Goal: Submit feedback/report problem: Submit feedback/report problem

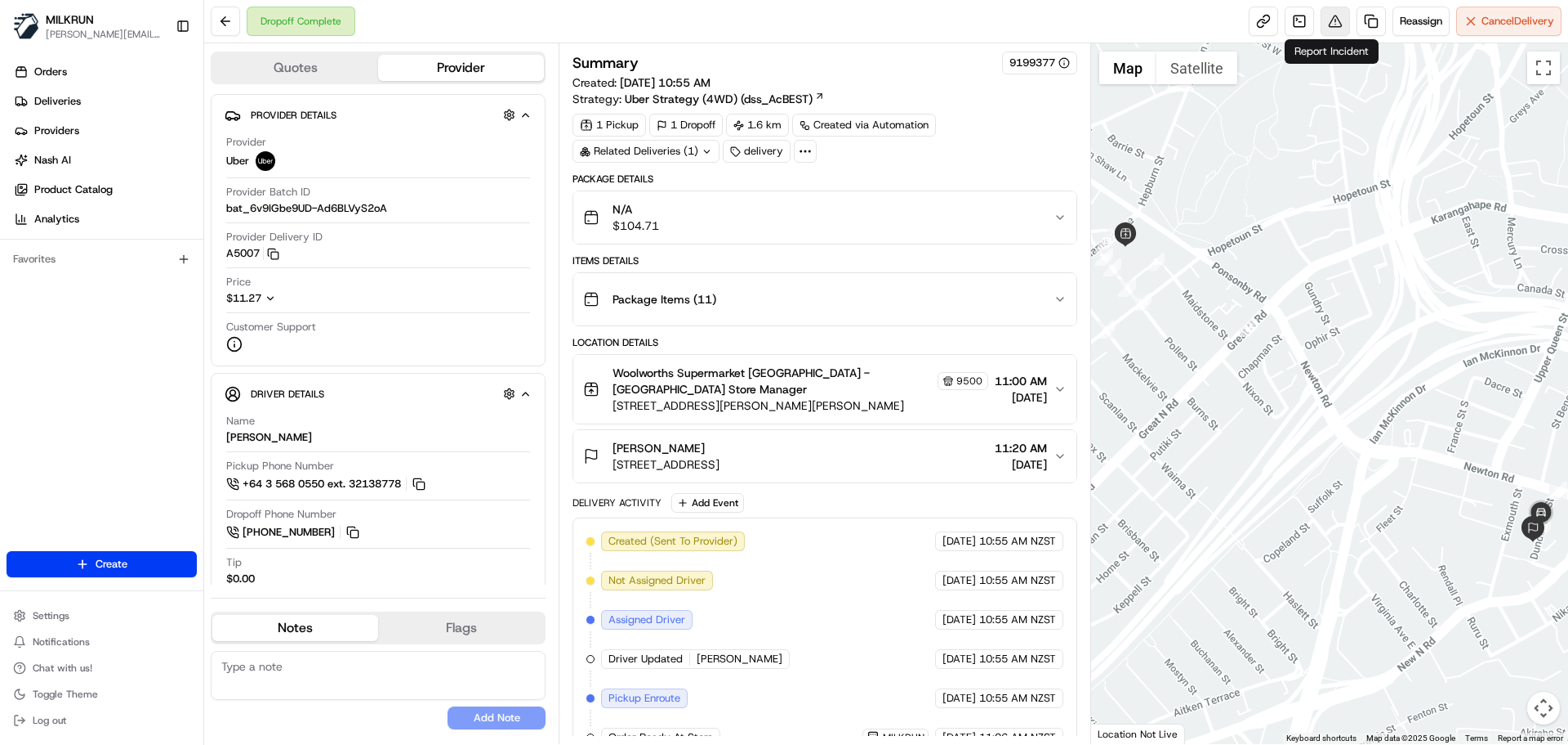
click at [1333, 25] on button at bounding box center [1335, 21] width 29 height 29
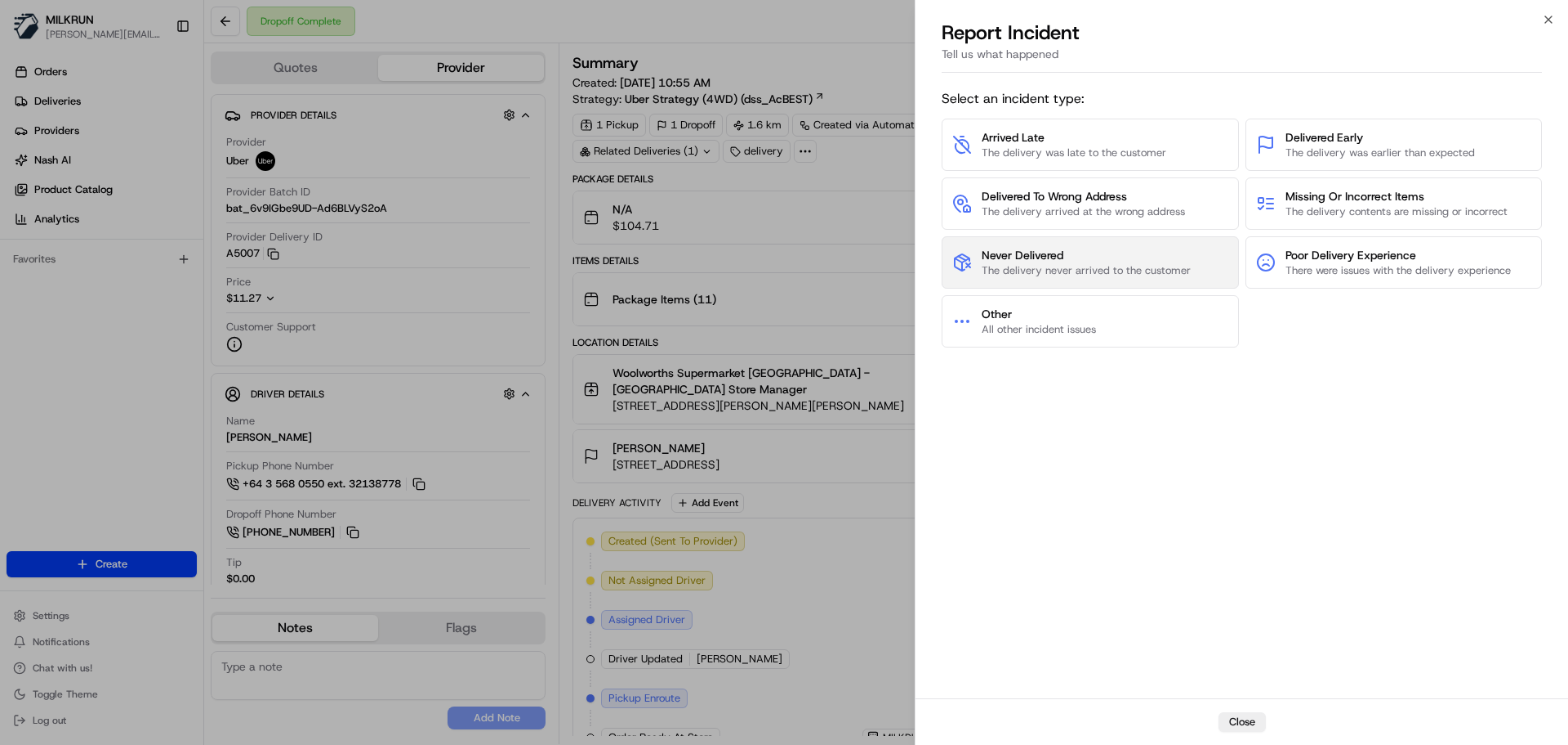
click at [1161, 265] on span "The delivery never arrived to the customer" at bounding box center [1085, 270] width 209 height 15
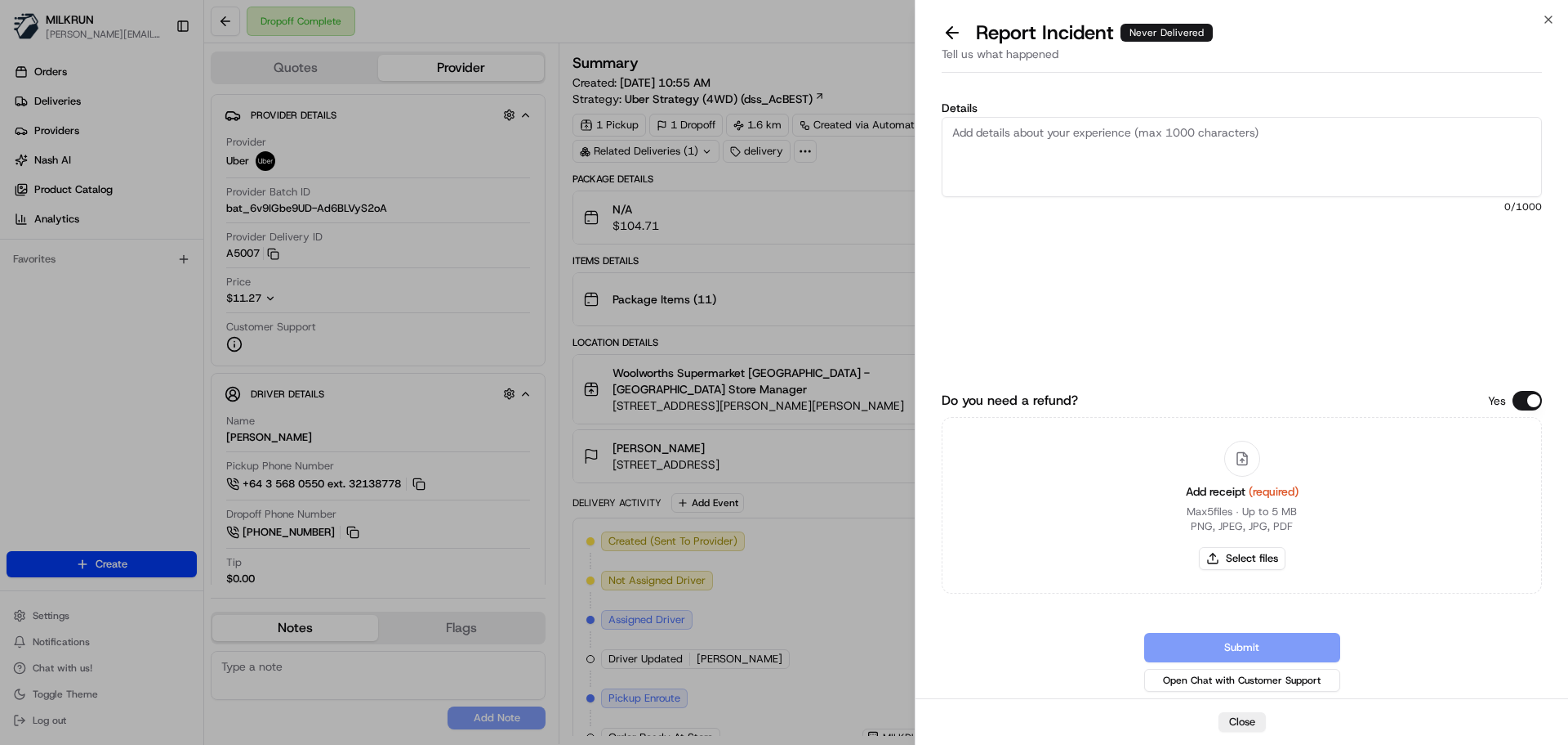
click at [1330, 134] on textarea "Details" at bounding box center [1241, 157] width 601 height 80
click at [1224, 562] on button "Select files" at bounding box center [1242, 558] width 87 height 23
type input "C:\fakepath\invoice.pdf"
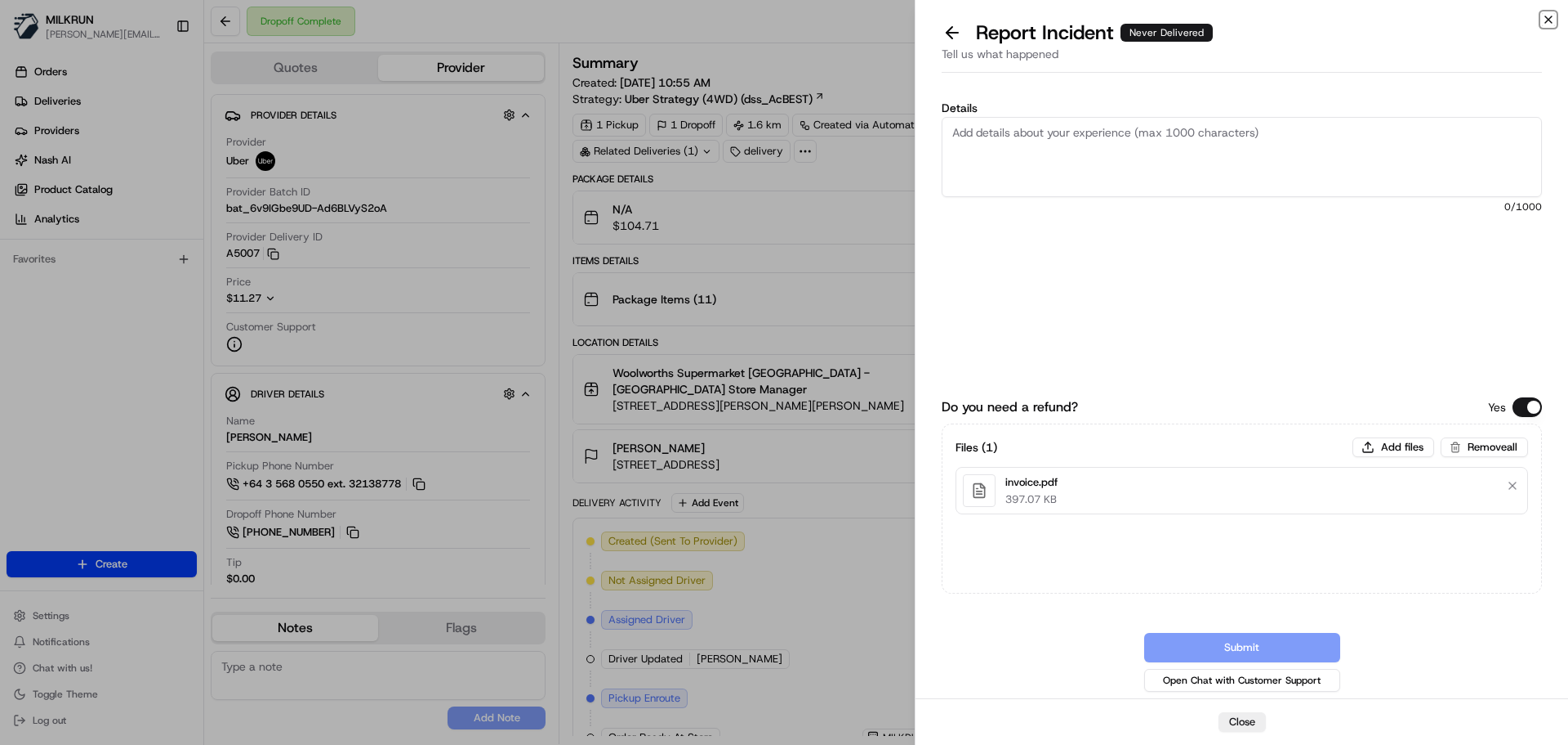
click at [1544, 20] on icon "button" at bounding box center [1548, 19] width 13 height 13
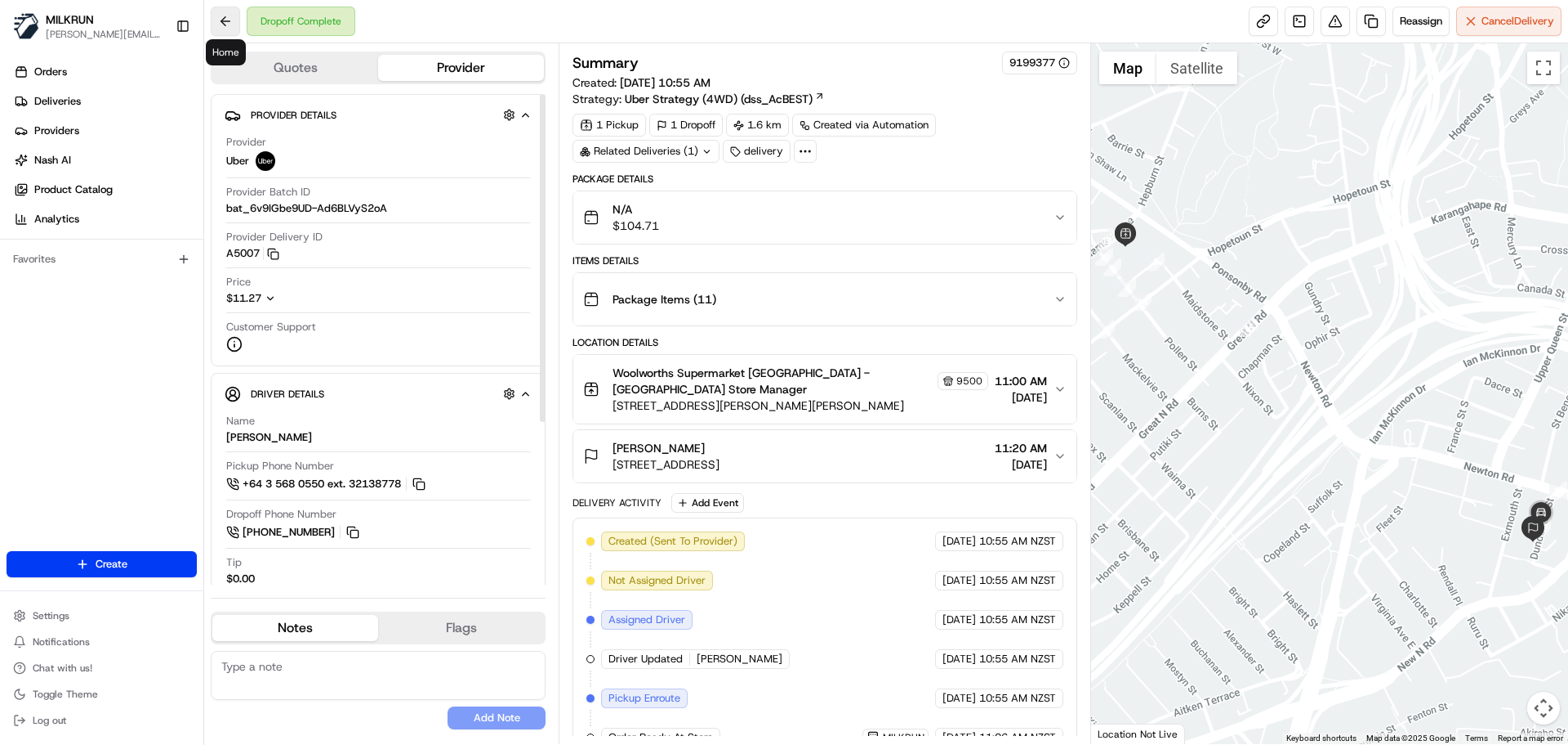
click at [215, 22] on button at bounding box center [225, 21] width 29 height 29
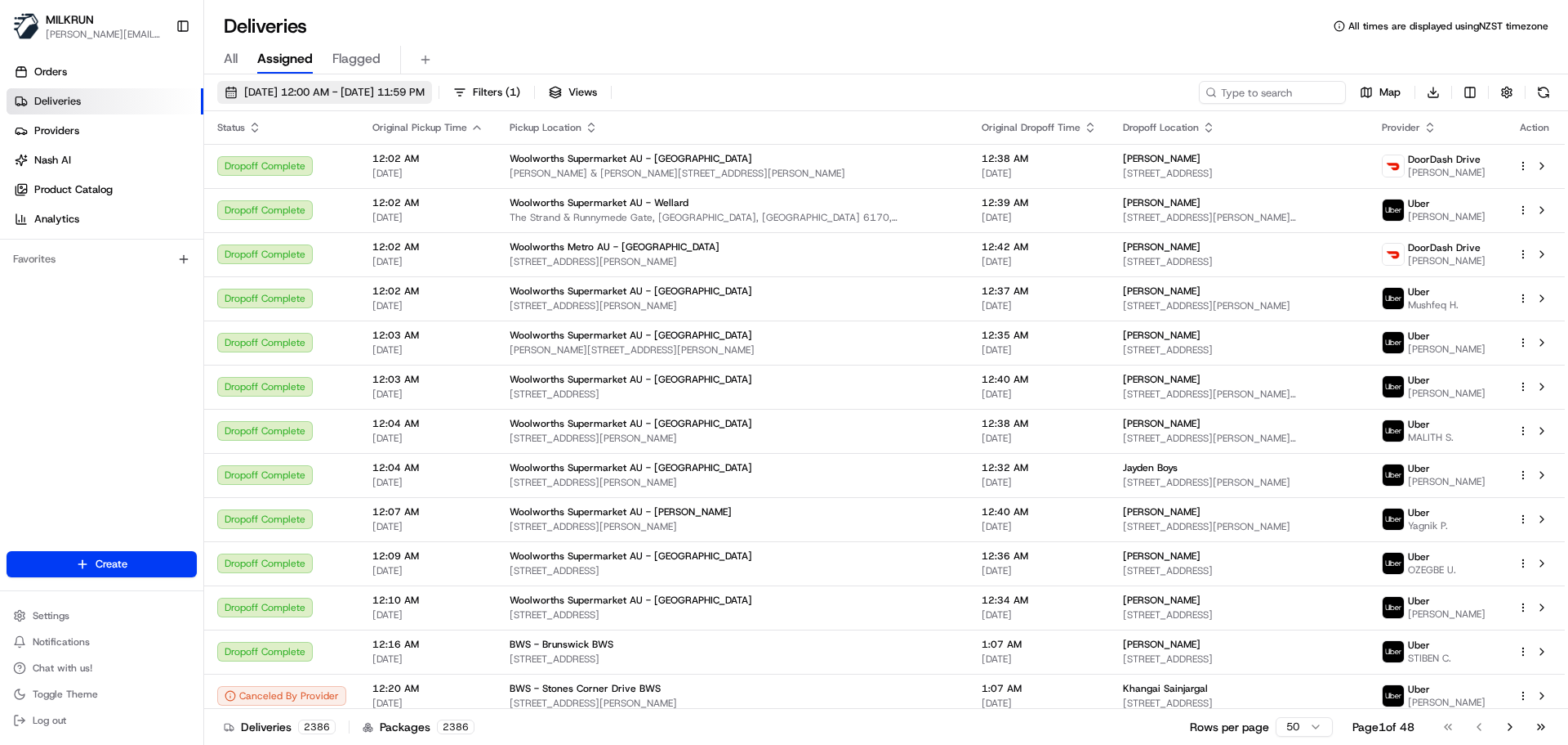
click at [365, 94] on span "20/08/2025 12:00 AM - 20/08/2025 11:59 PM" at bounding box center [334, 92] width 181 height 15
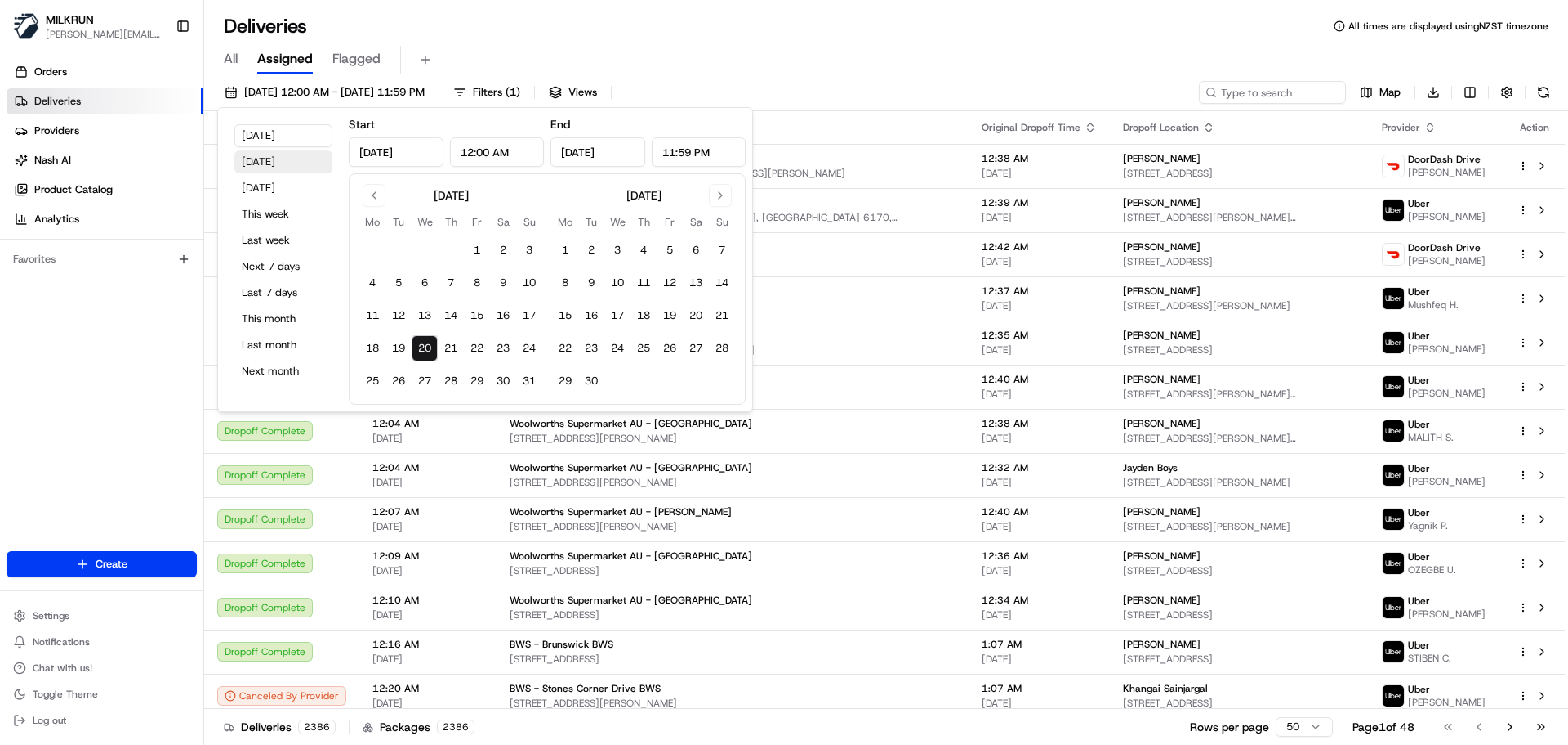
click at [291, 162] on button "Yesterday" at bounding box center [284, 161] width 98 height 23
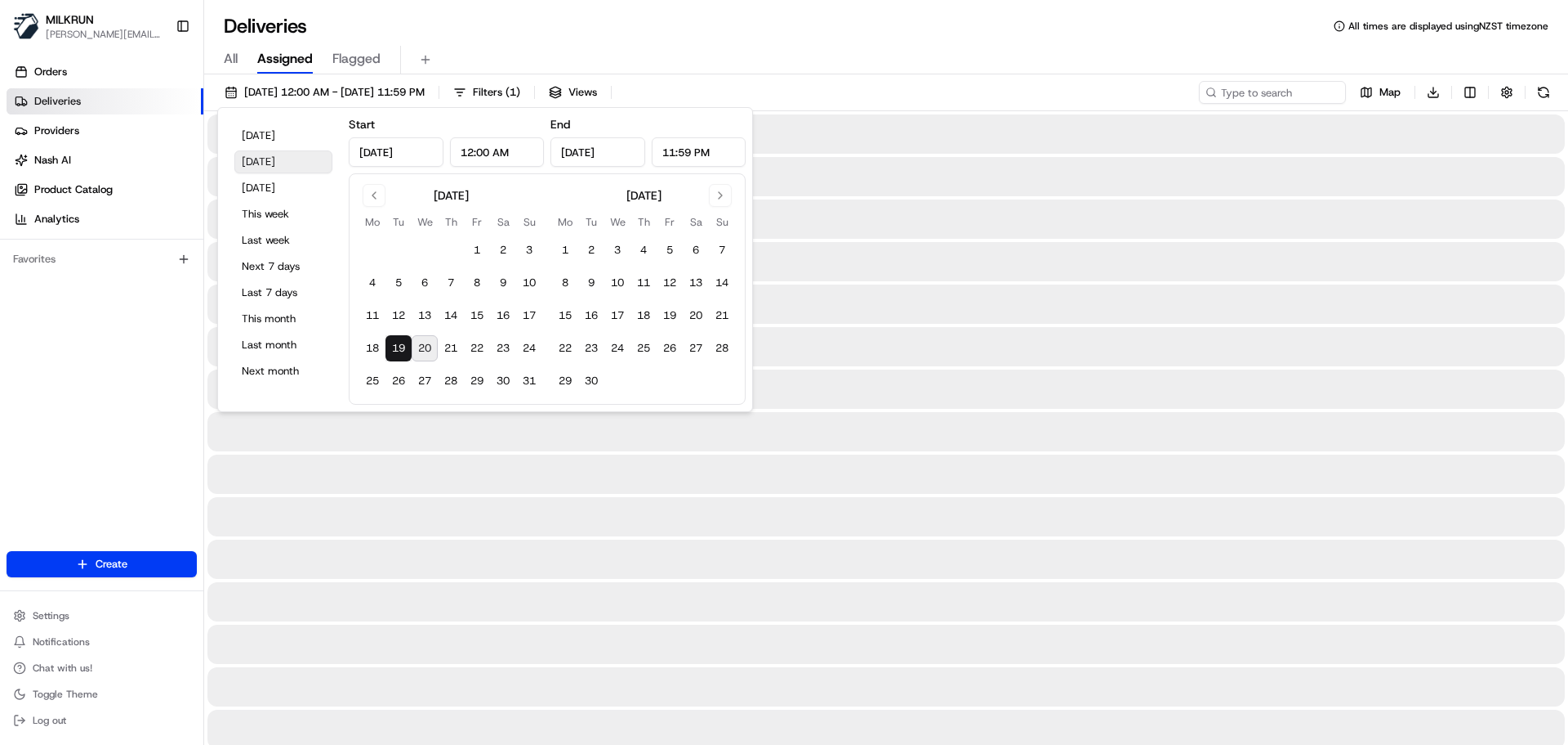
type input "Aug 19, 2025"
click at [1142, 33] on div "Deliveries All times are displayed using NZST timezone" at bounding box center [885, 26] width 1364 height 26
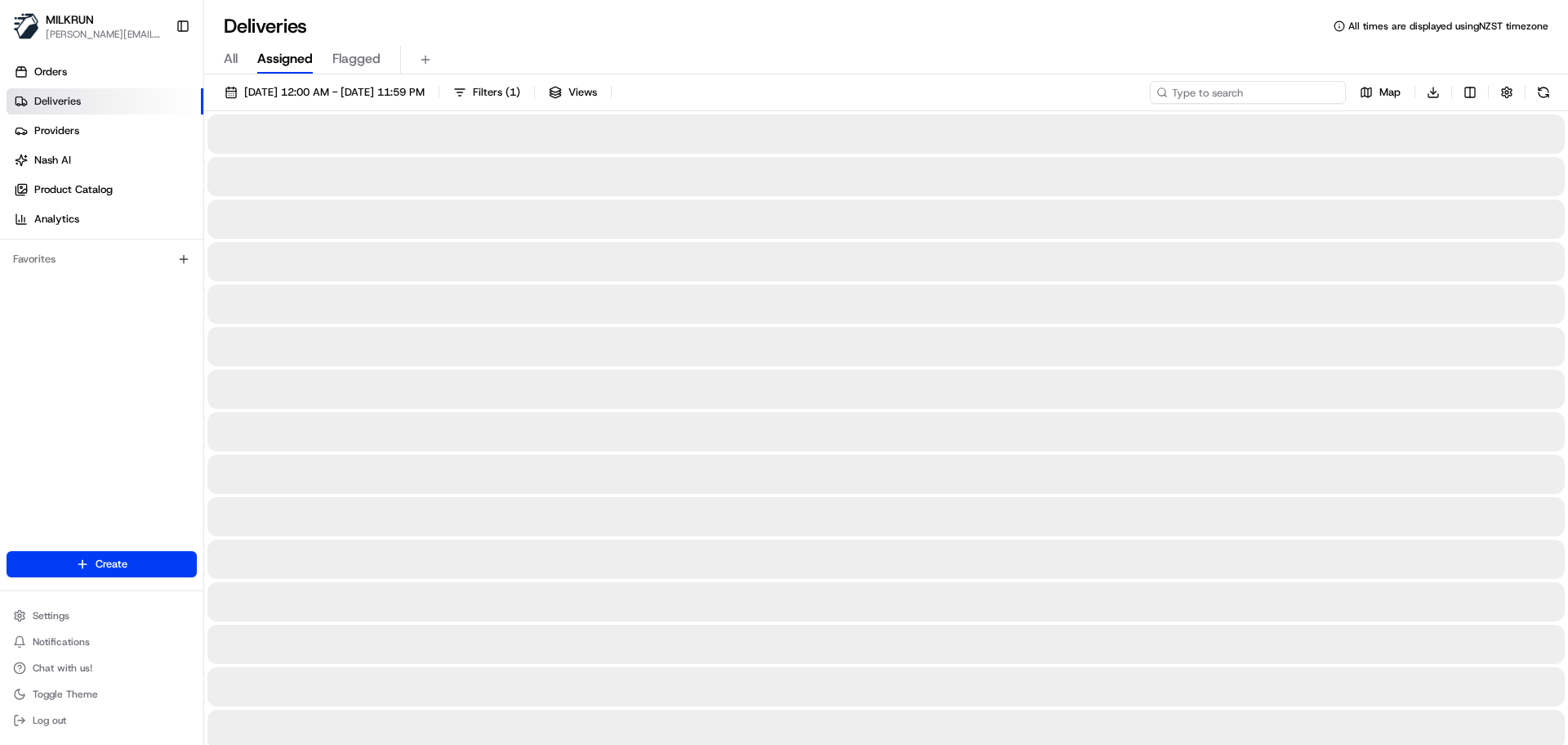
click at [1294, 92] on input at bounding box center [1248, 92] width 196 height 23
type input "j"
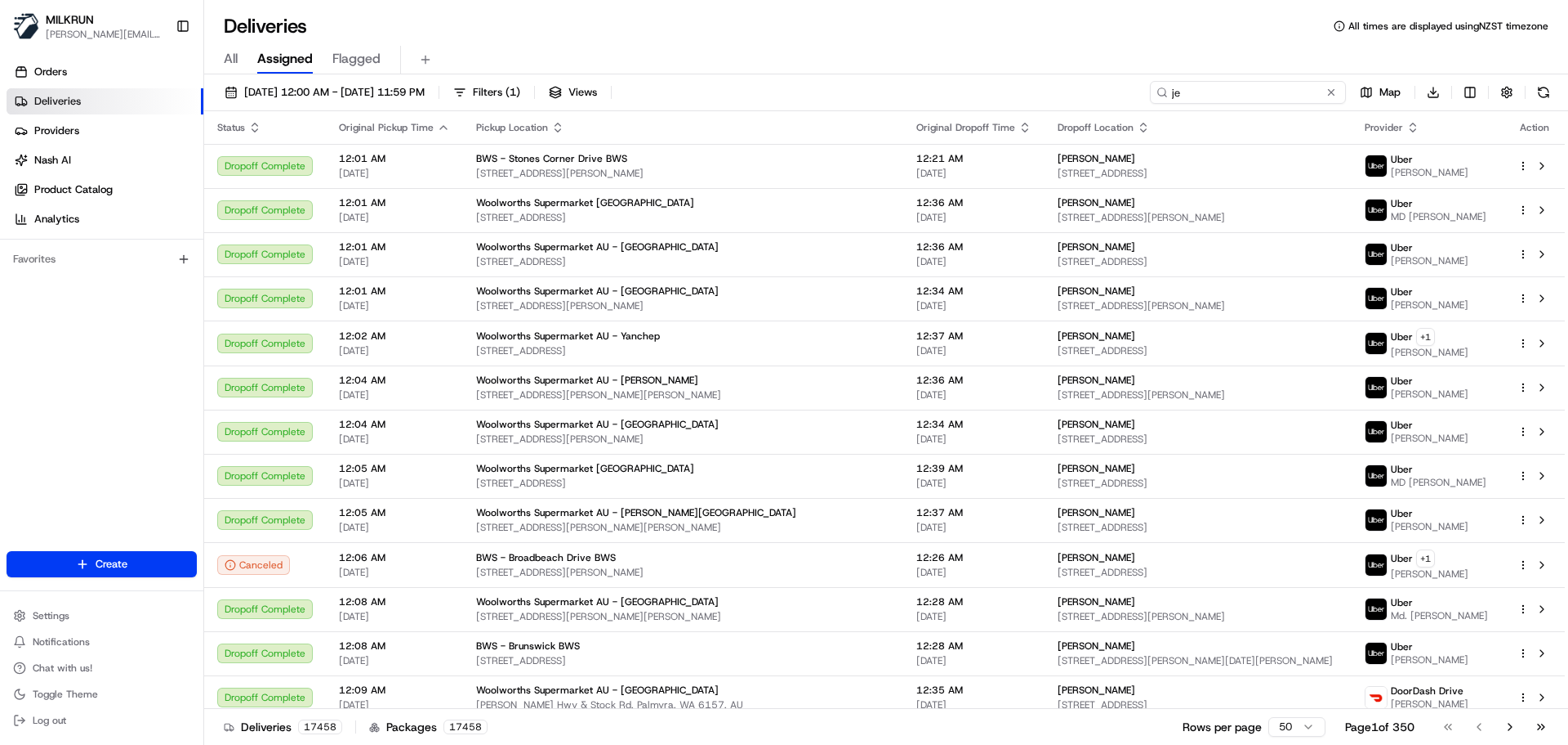
type input "jes"
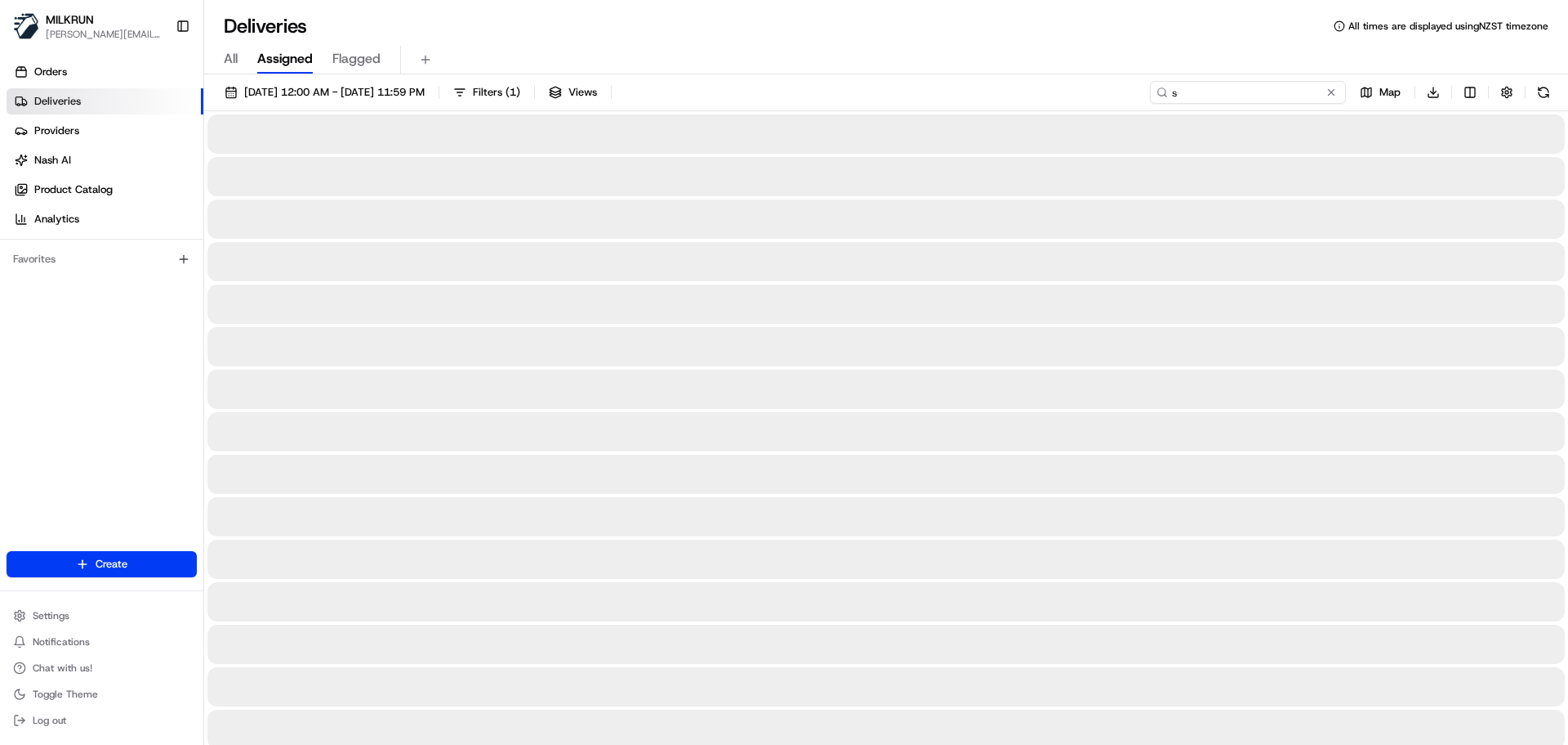
type input "s"
type input "j"
type input "jess robertson"
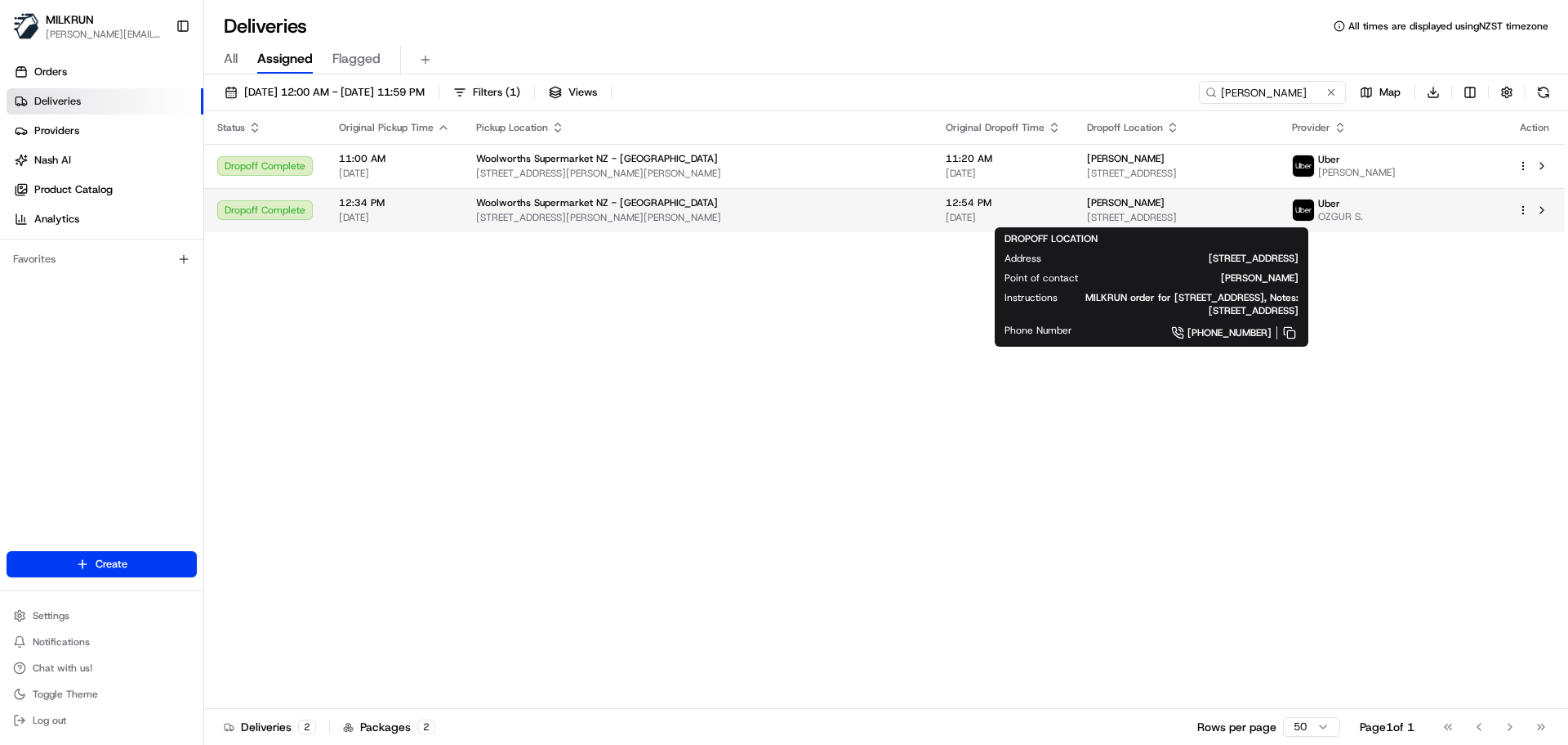
click at [1203, 216] on span "[STREET_ADDRESS]" at bounding box center [1176, 217] width 179 height 13
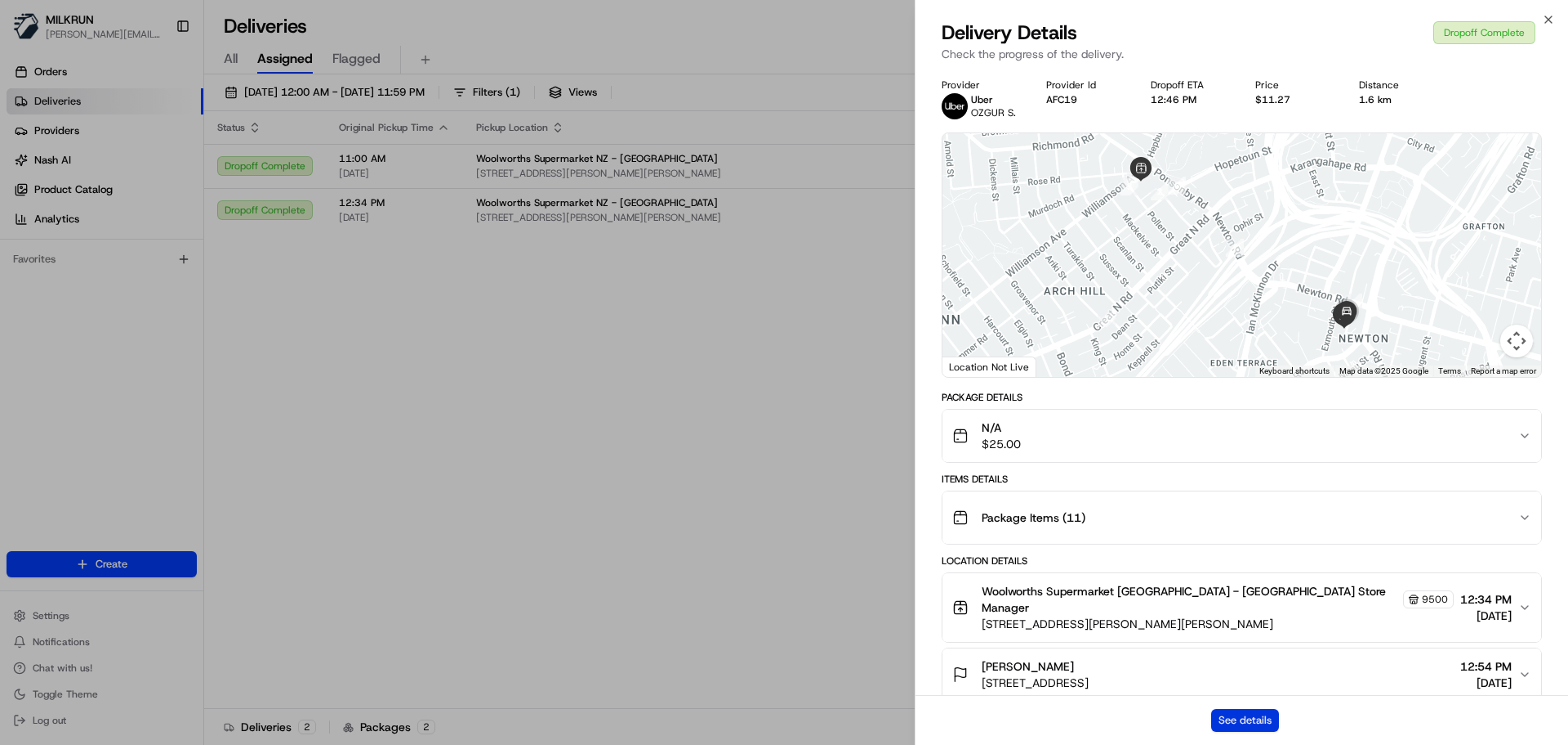
click at [1262, 717] on button "See details" at bounding box center [1245, 720] width 68 height 23
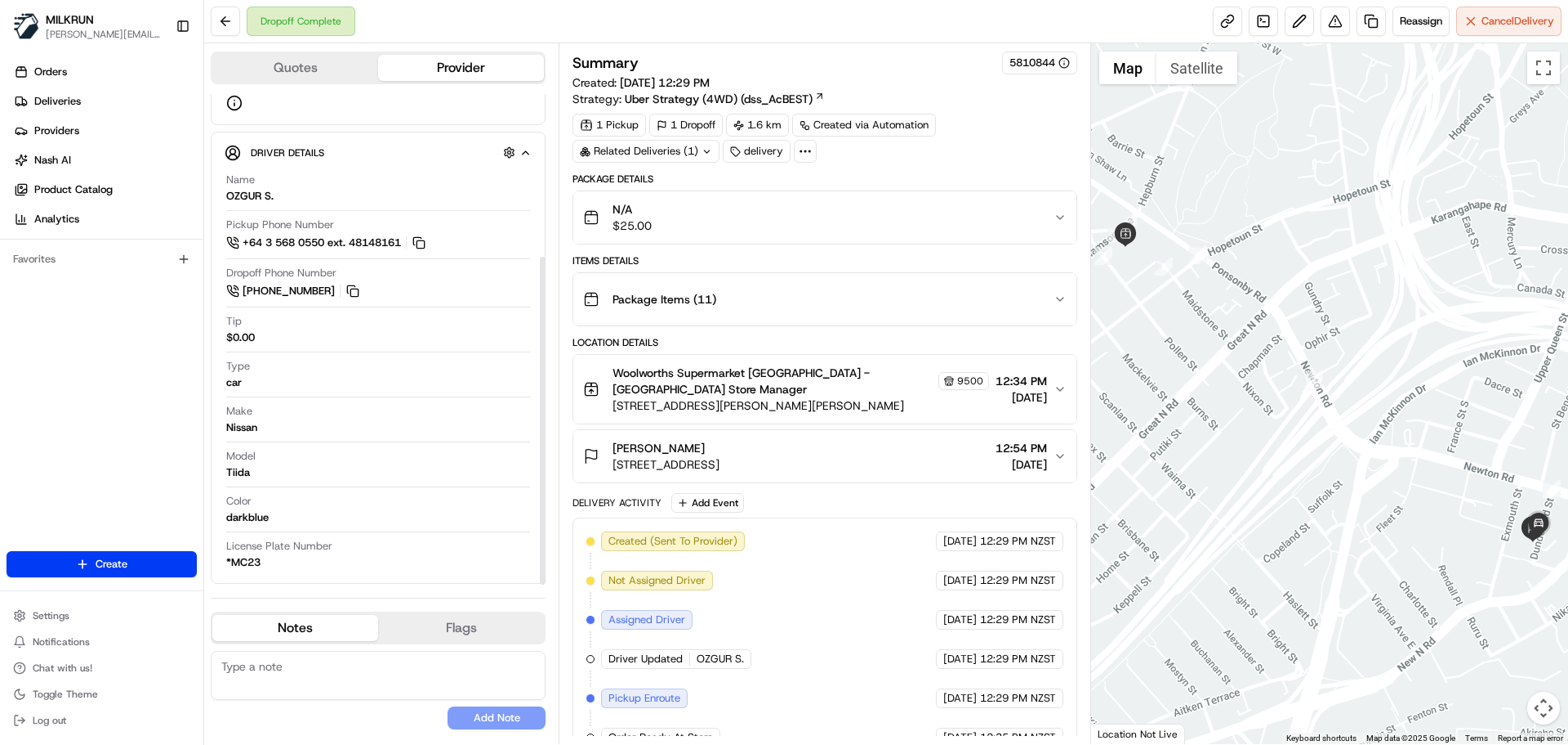
scroll to position [244, 0]
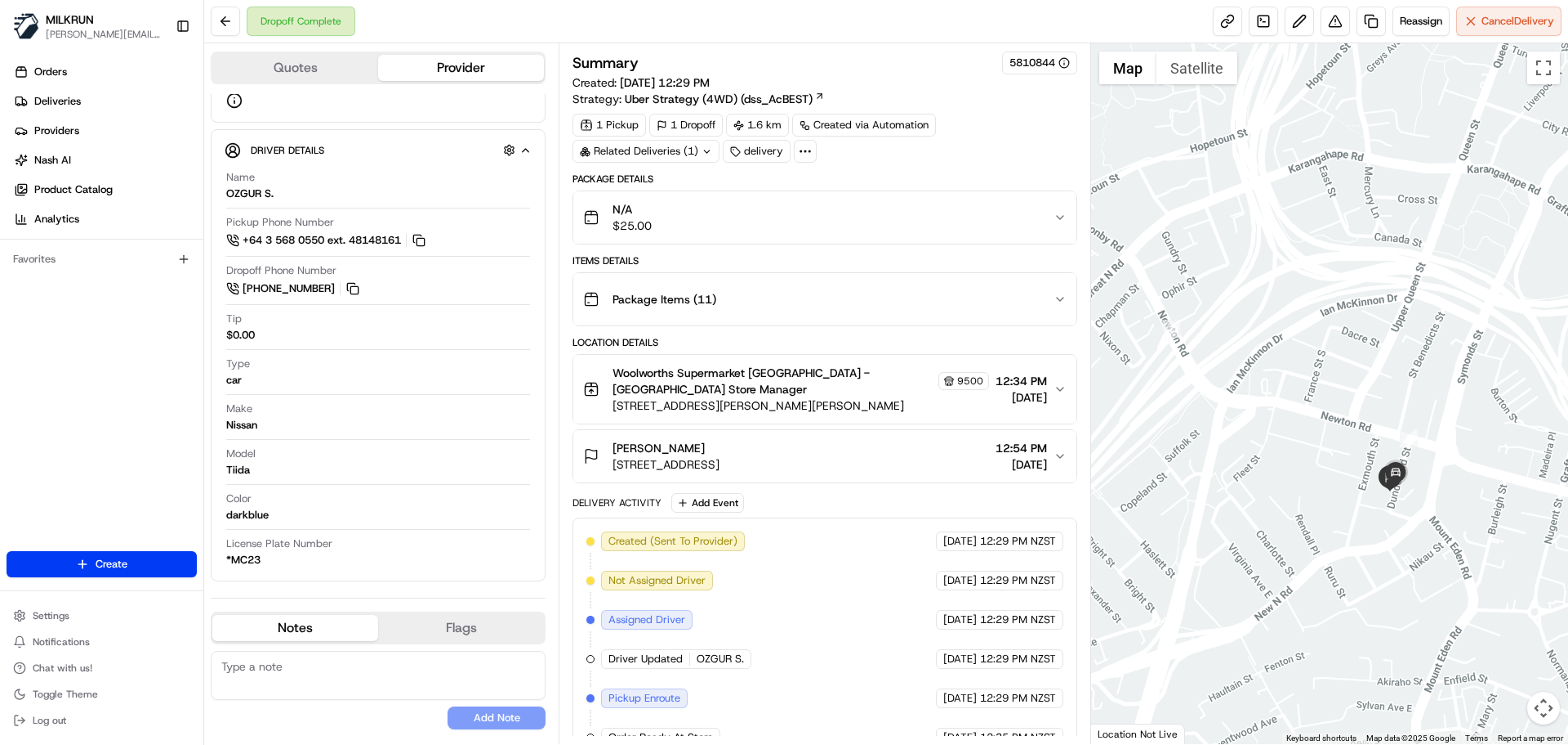
drag, startPoint x: 1432, startPoint y: 424, endPoint x: 1294, endPoint y: 374, distance: 146.8
click at [1294, 374] on div at bounding box center [1330, 393] width 478 height 700
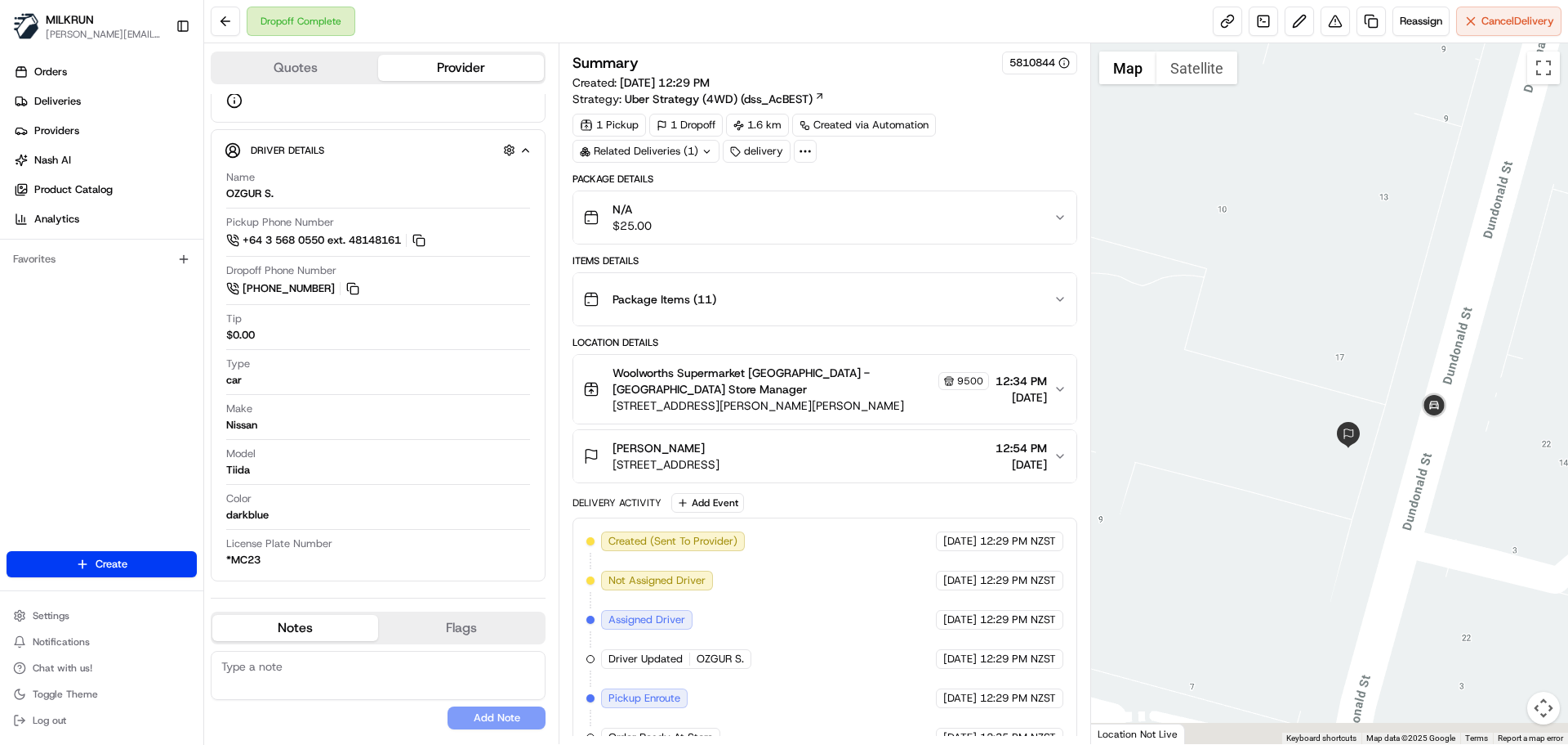
drag, startPoint x: 1376, startPoint y: 367, endPoint x: 1339, endPoint y: 287, distance: 88.1
click at [1339, 287] on div at bounding box center [1330, 393] width 478 height 700
click at [1335, 20] on button at bounding box center [1335, 21] width 29 height 29
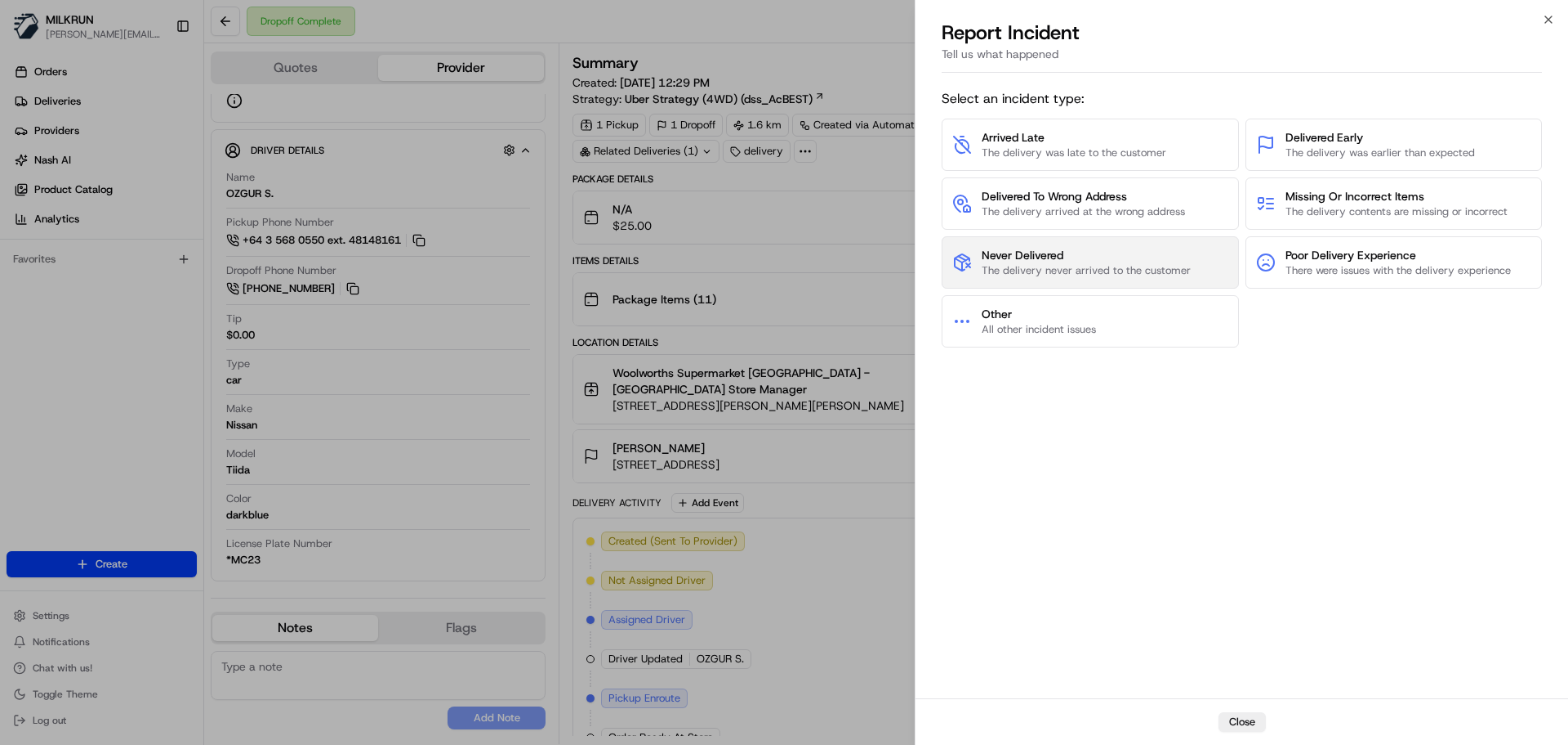
click at [1094, 257] on span "Never Delivered" at bounding box center [1085, 255] width 209 height 16
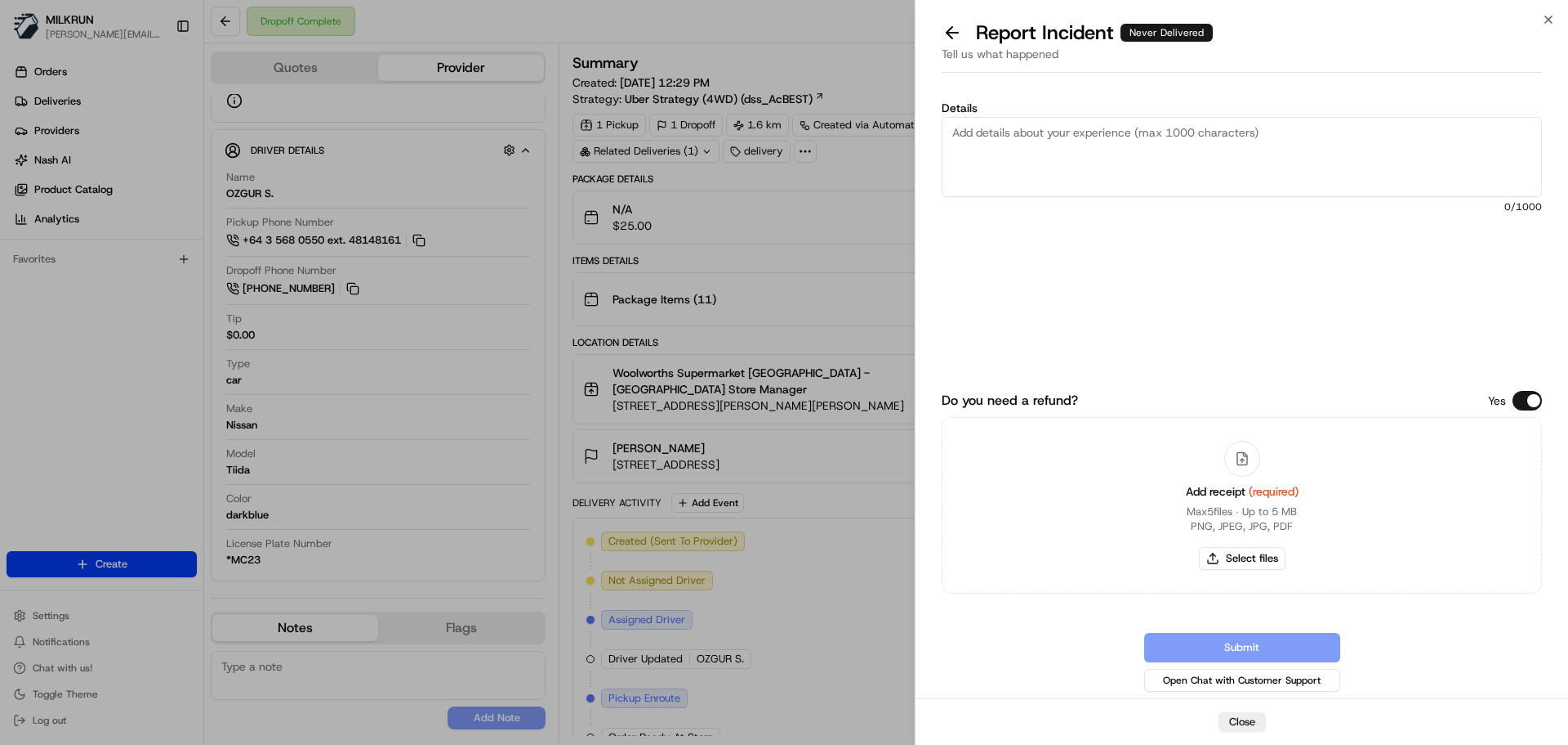
click at [1180, 183] on textarea "Details" at bounding box center [1241, 157] width 601 height 80
type textarea "C"
type textarea "D"
paste textarea "Jimbo's Chilled Cat Food Beef 400g"
click at [1371, 134] on textarea "Customer only received x1 bag containing Jimbo's Chilled Cat Food Beef 400g" at bounding box center [1241, 157] width 601 height 80
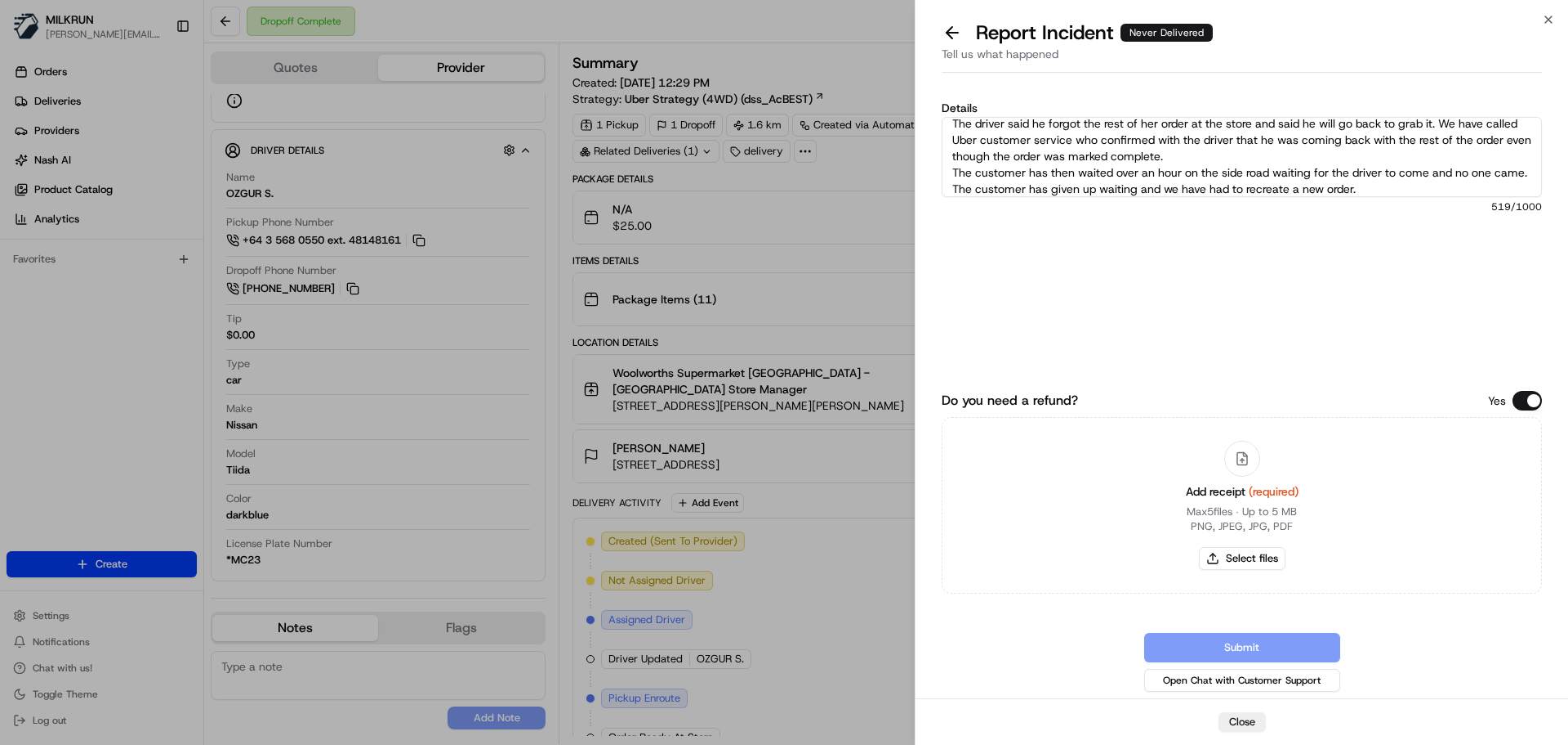
scroll to position [42, 0]
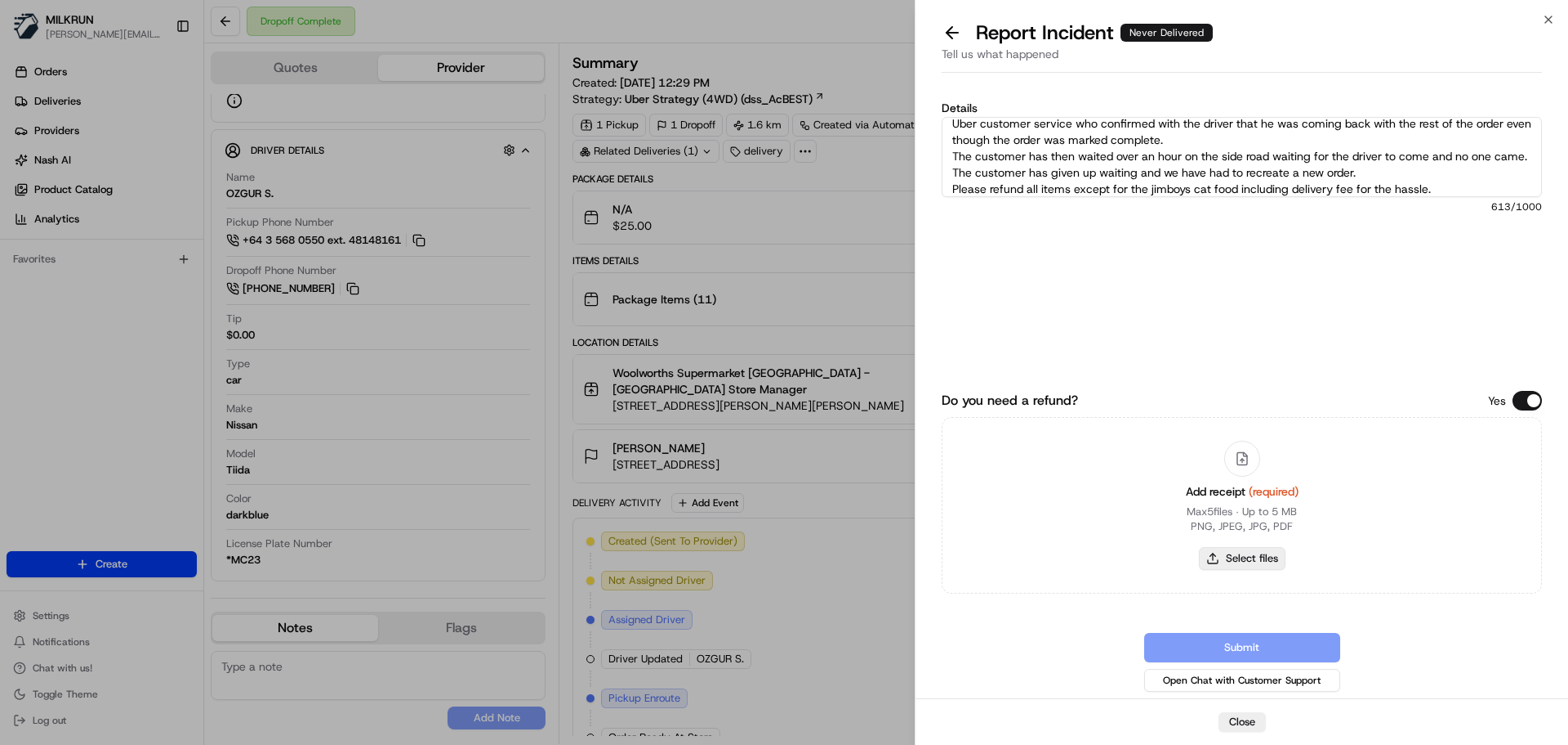
type textarea "Customer only received x1 bag containing Jimbo's Chilled Cat Food Beef 400g. Th…"
click at [1245, 568] on button "Select files" at bounding box center [1242, 558] width 87 height 23
type input "C:\fakepath\invoice.pdf"
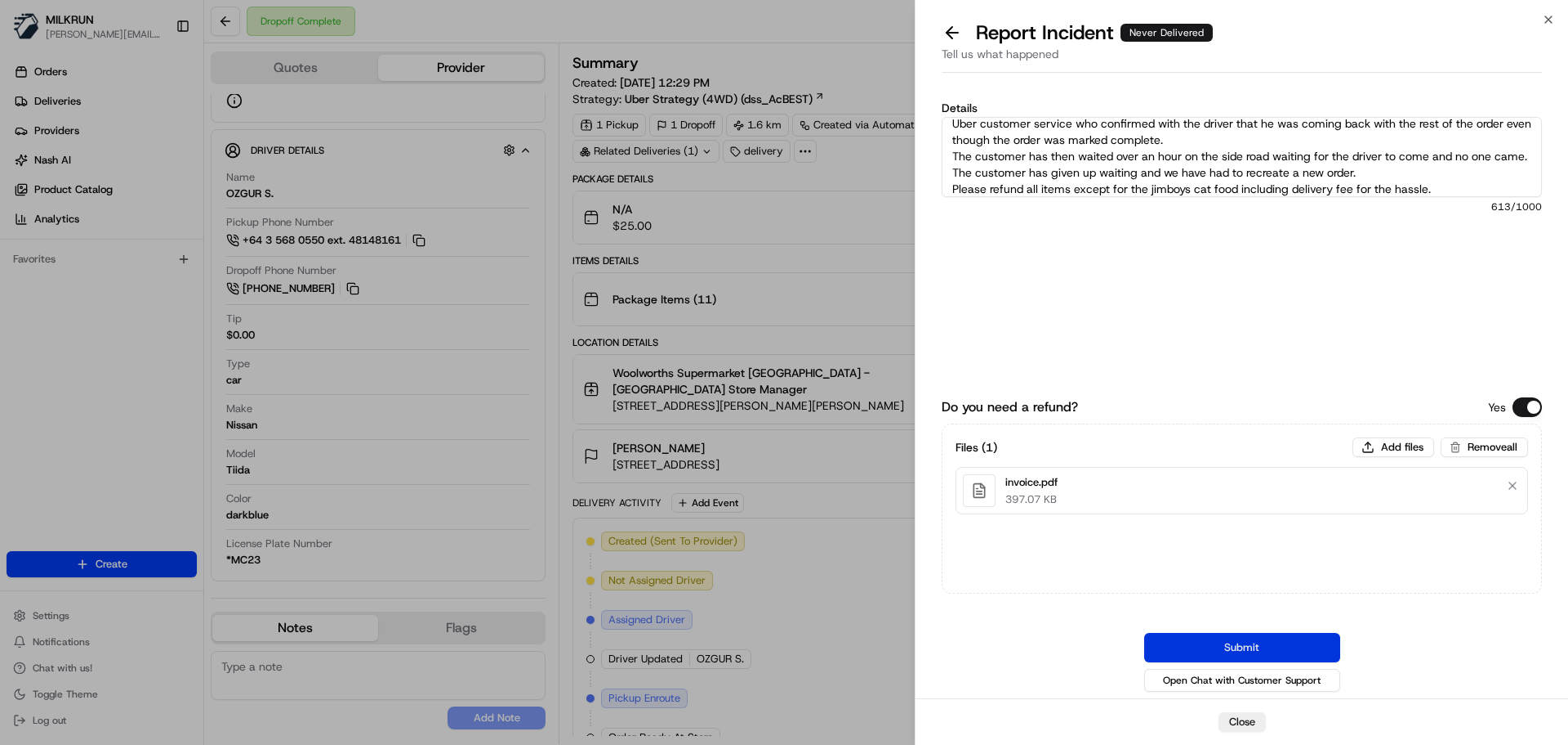
click at [1267, 657] on button "Submit" at bounding box center [1242, 647] width 196 height 29
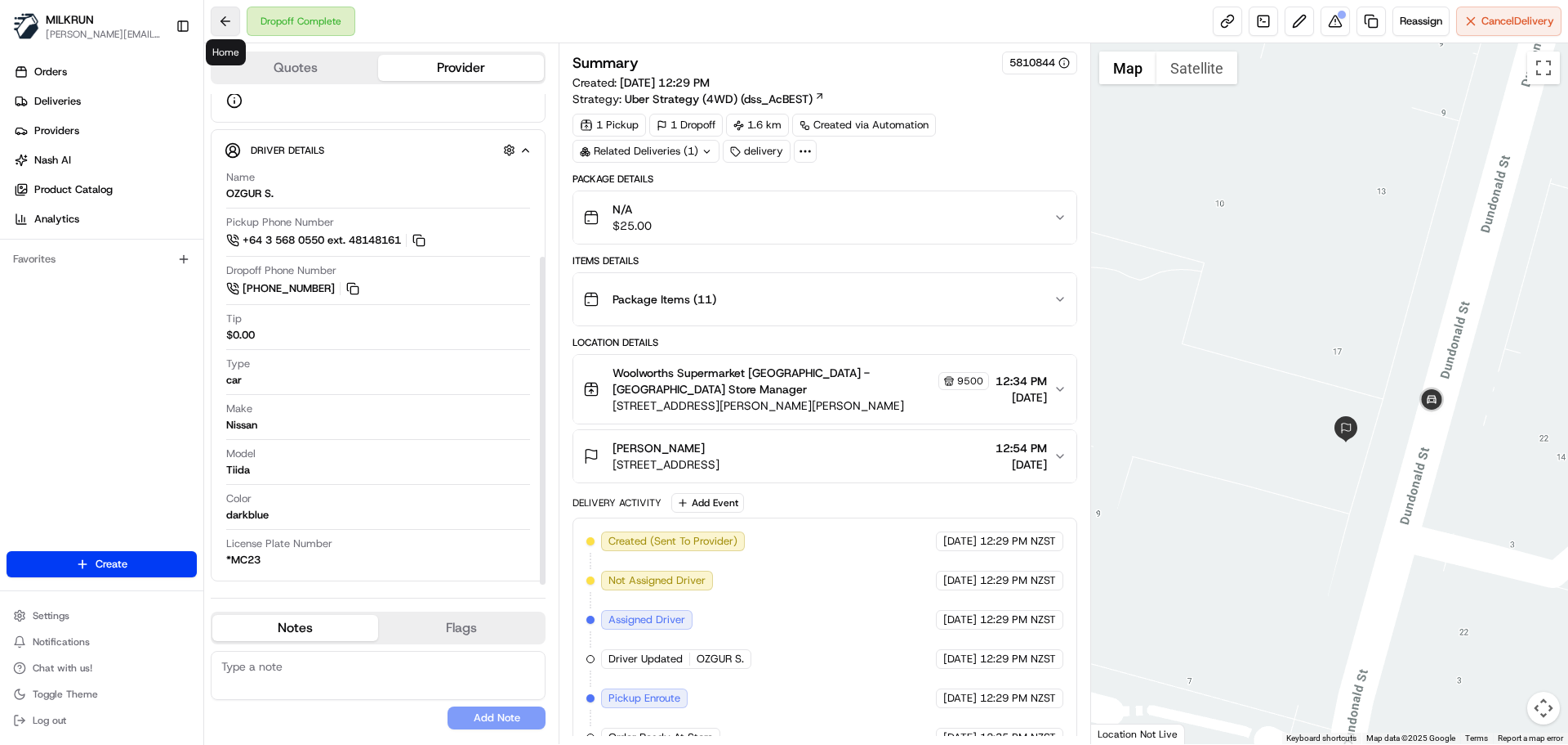
click at [218, 11] on button at bounding box center [225, 21] width 29 height 29
